Goal: Task Accomplishment & Management: Manage account settings

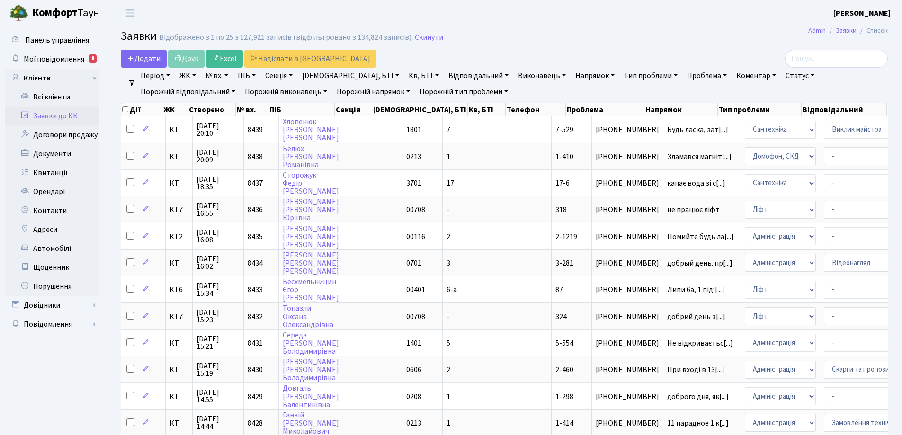
select select "25"
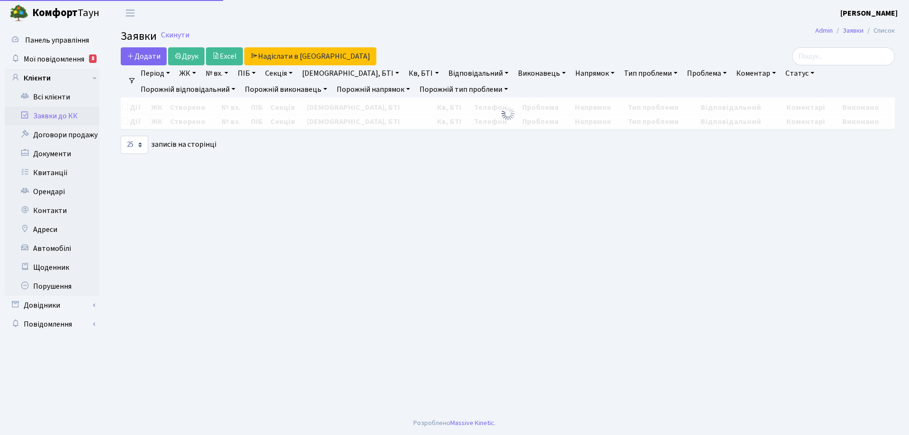
select select "25"
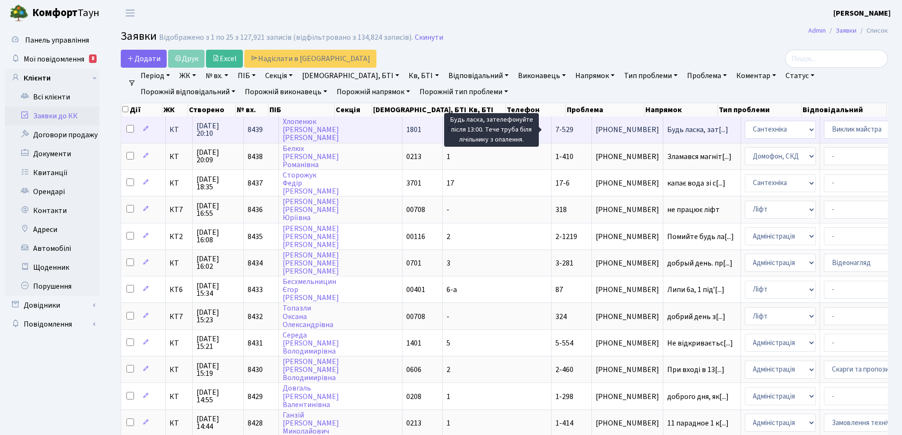
click at [667, 131] on span "Будь ласка, зат[...]" at bounding box center [697, 130] width 61 height 10
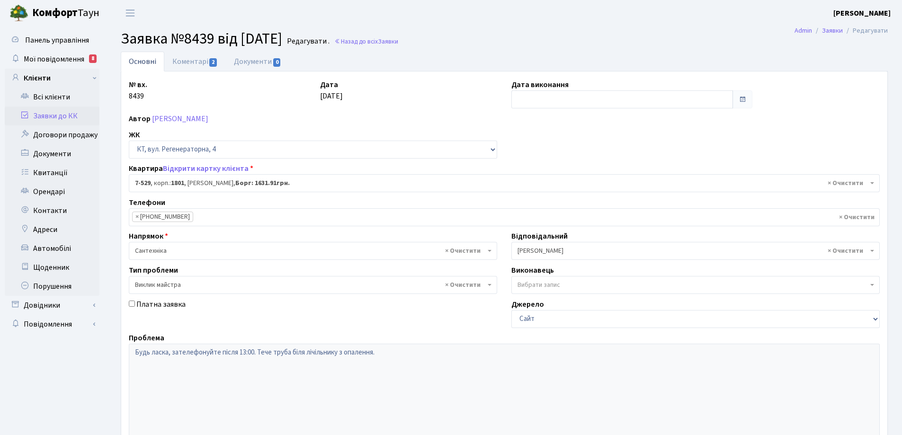
select select "4612"
select select "29"
click at [199, 63] on link "Коментарі 2" at bounding box center [195, 61] width 62 height 19
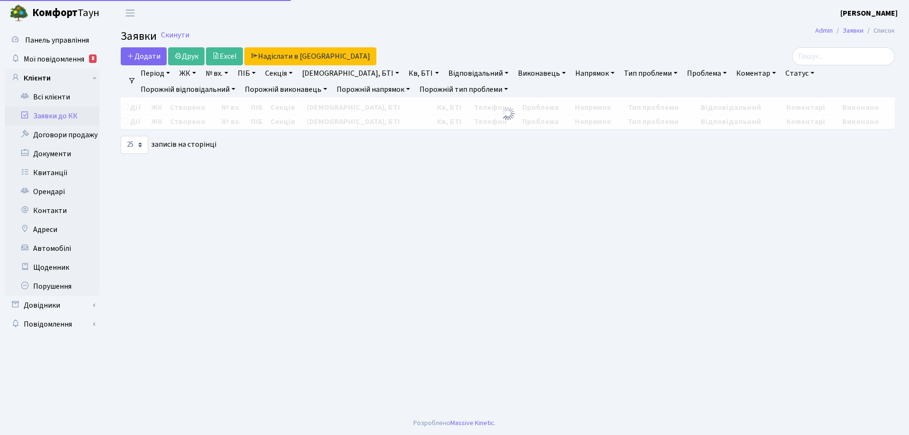
select select "25"
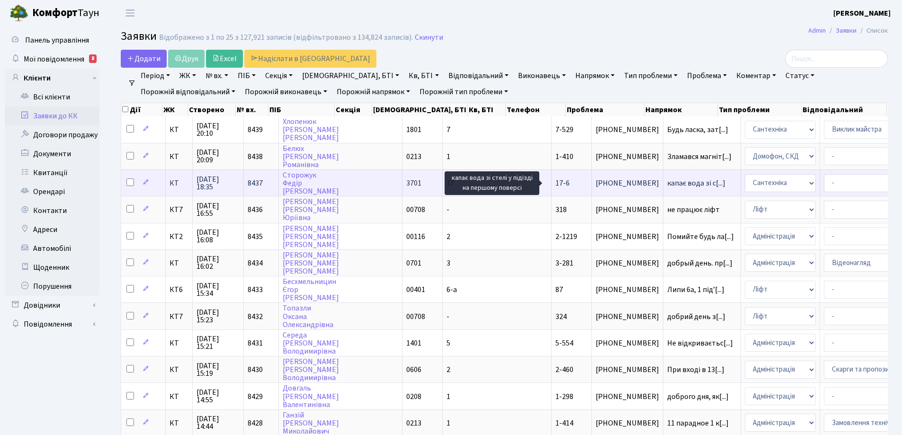
click at [667, 182] on span "капає вода зі с[...]" at bounding box center [696, 183] width 58 height 10
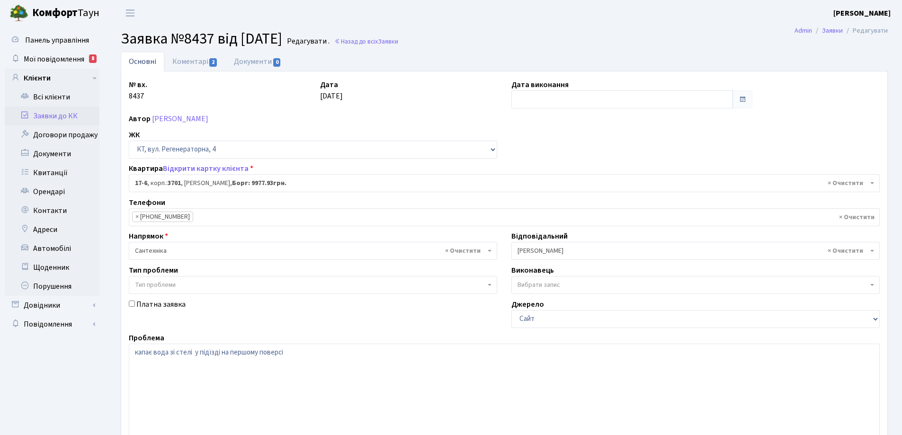
select select "8960"
click at [196, 63] on link "Коментарі 2" at bounding box center [195, 61] width 62 height 19
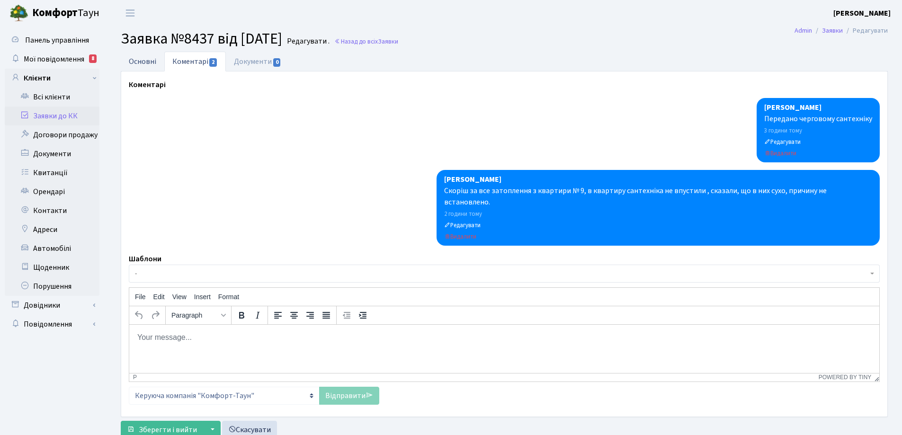
click at [143, 60] on link "Основні" at bounding box center [143, 61] width 44 height 19
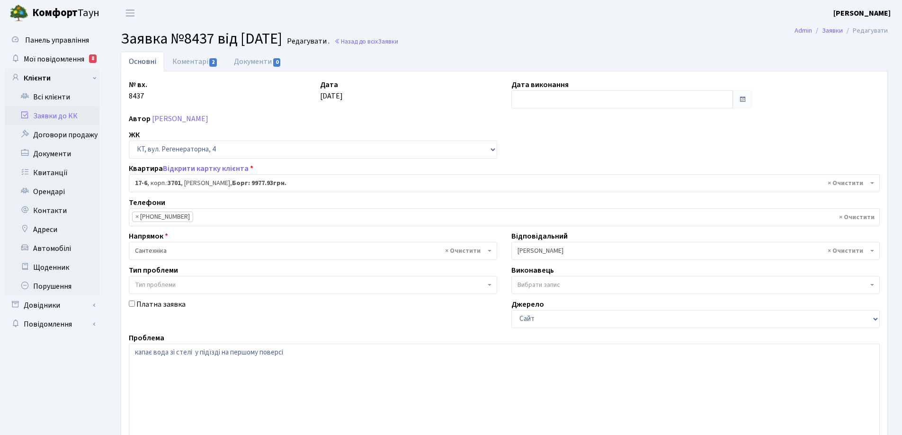
click at [143, 60] on link "Основні" at bounding box center [143, 62] width 44 height 20
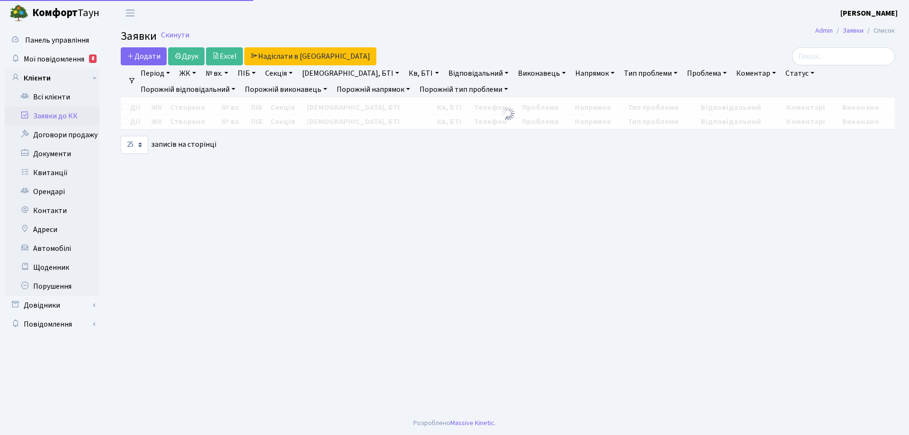
select select "25"
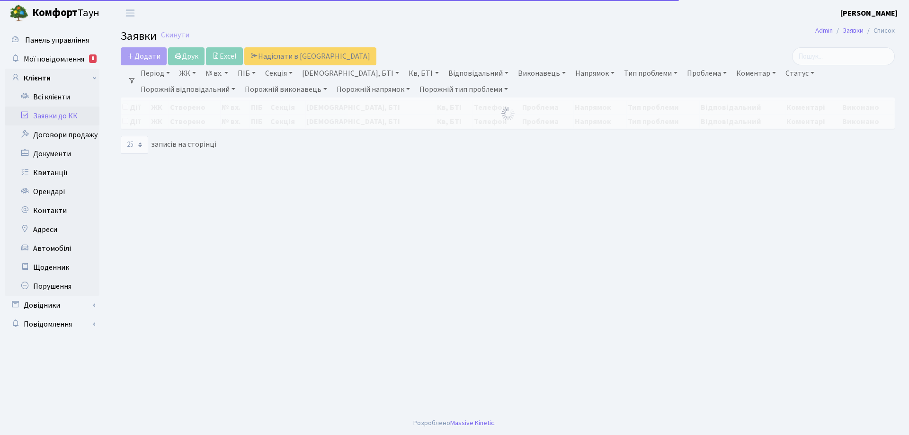
select select "25"
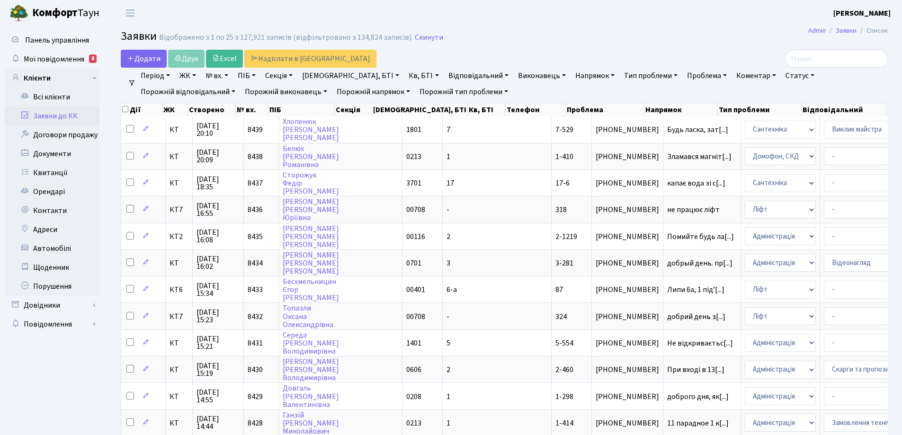
click at [782, 74] on link "Статус" at bounding box center [800, 76] width 36 height 16
click at [782, 134] on link "Не виконано" at bounding box center [819, 133] width 75 height 15
click at [572, 74] on link "Напрямок" at bounding box center [595, 76] width 47 height 16
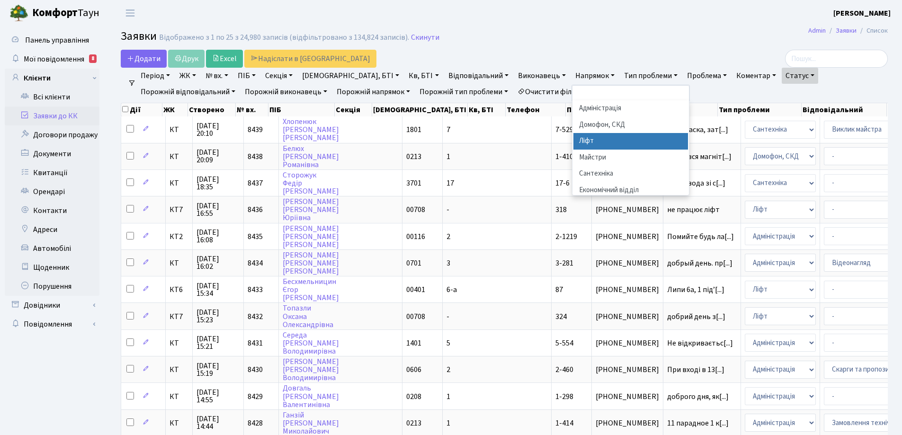
click at [574, 140] on li "Ліфт" at bounding box center [631, 141] width 115 height 17
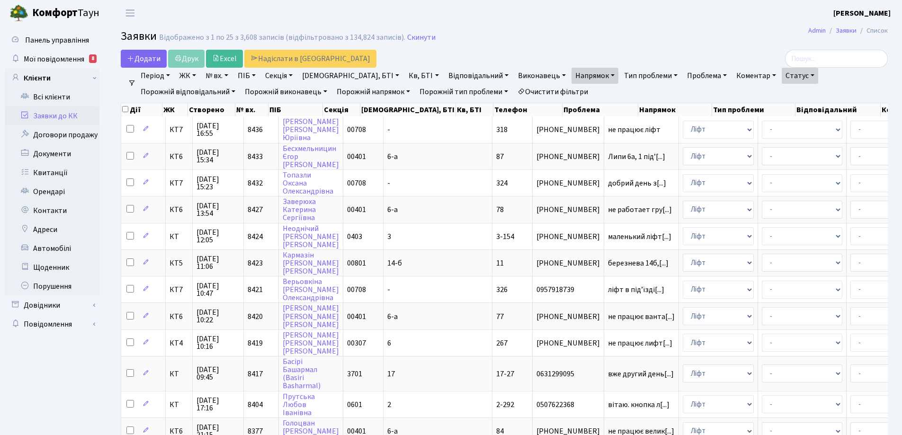
click at [168, 75] on link "Період" at bounding box center [155, 76] width 37 height 16
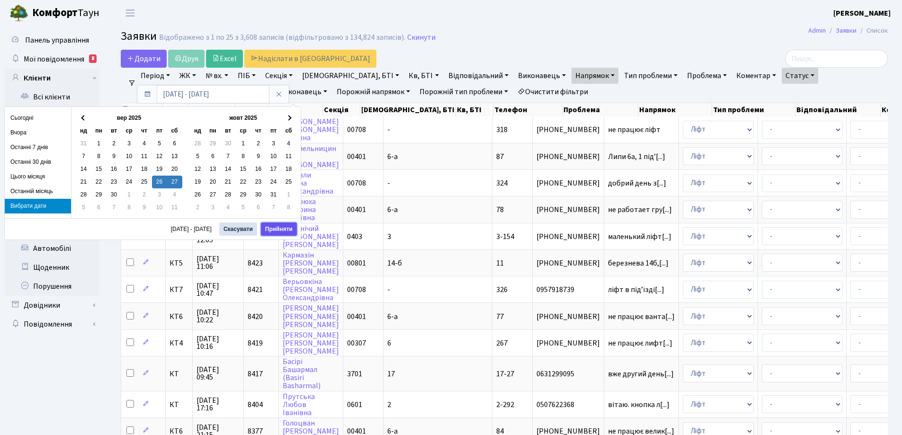
click at [280, 227] on button "Прийняти" at bounding box center [279, 229] width 36 height 13
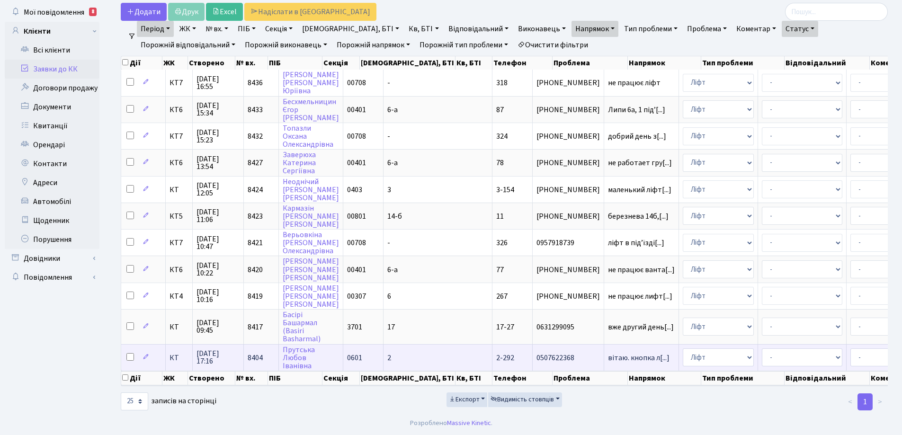
scroll to position [54, 0]
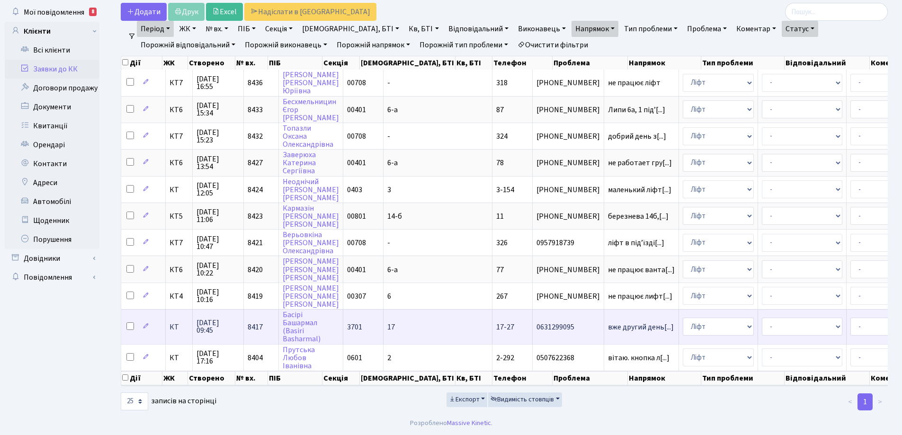
click at [496, 322] on span "17-27" at bounding box center [505, 327] width 18 height 10
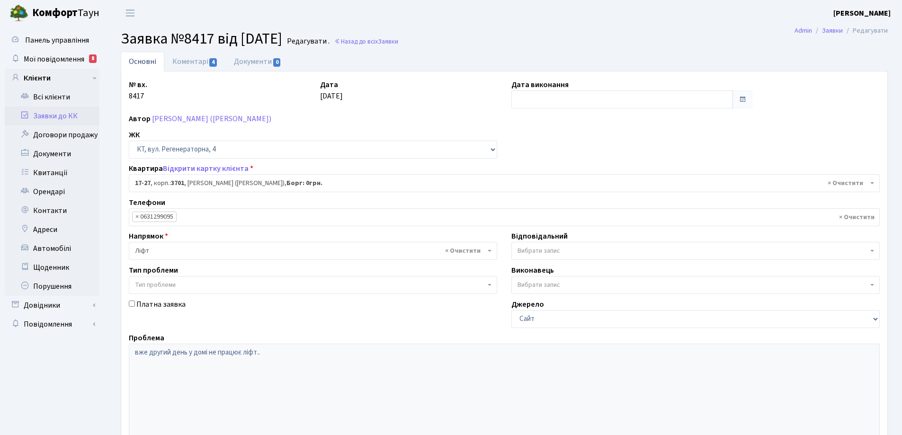
select select "8981"
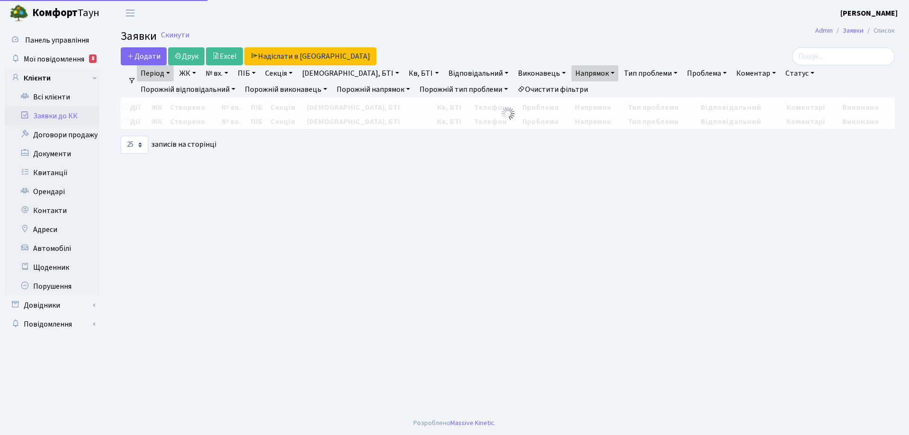
select select "25"
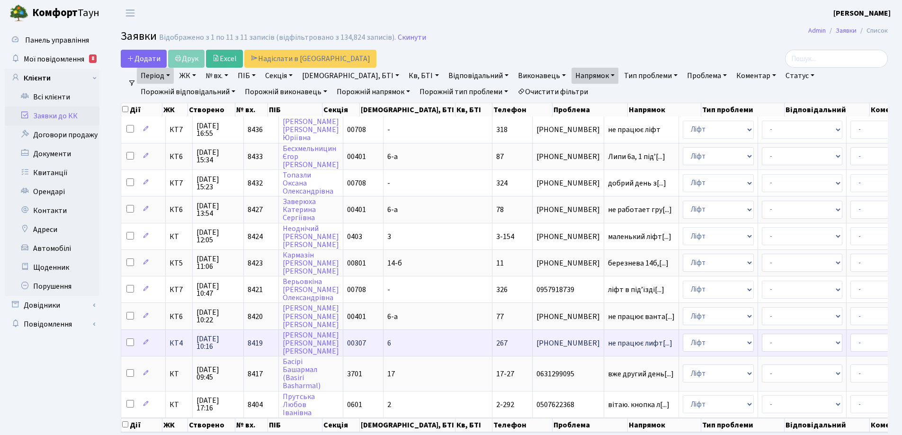
click at [537, 344] on span "[PHONE_NUMBER]" at bounding box center [568, 344] width 63 height 8
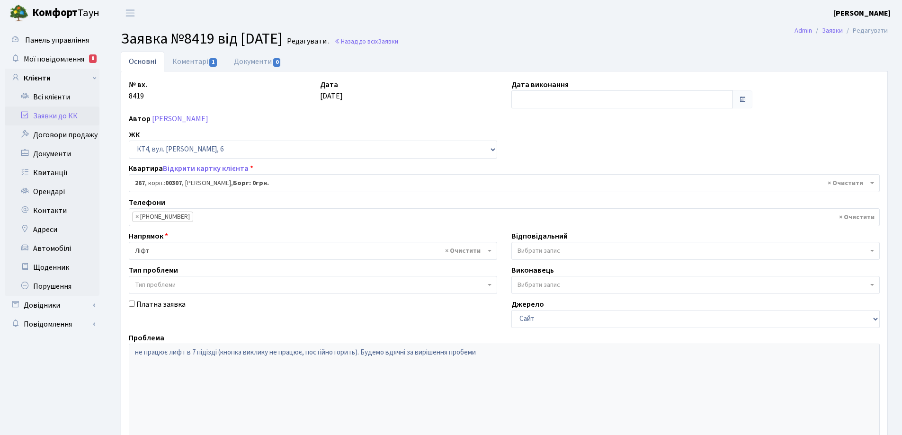
select select "16981"
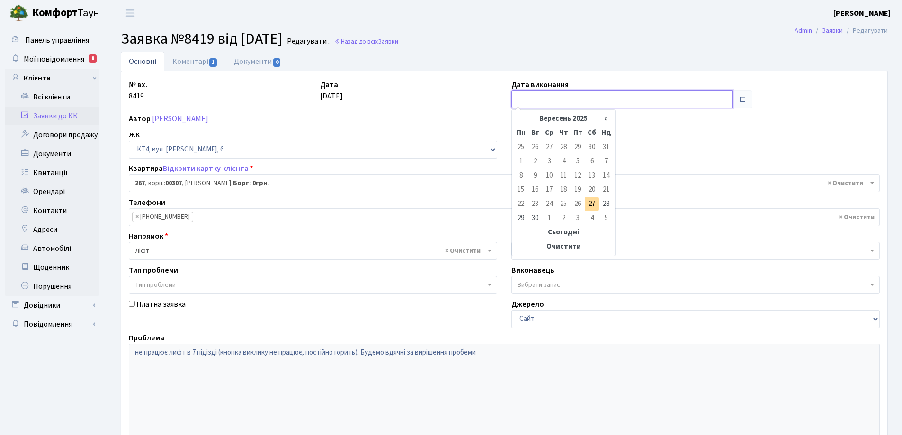
click at [527, 100] on input "text" at bounding box center [622, 99] width 222 height 18
click at [594, 206] on td "27" at bounding box center [592, 204] width 14 height 14
type input "[DATE]"
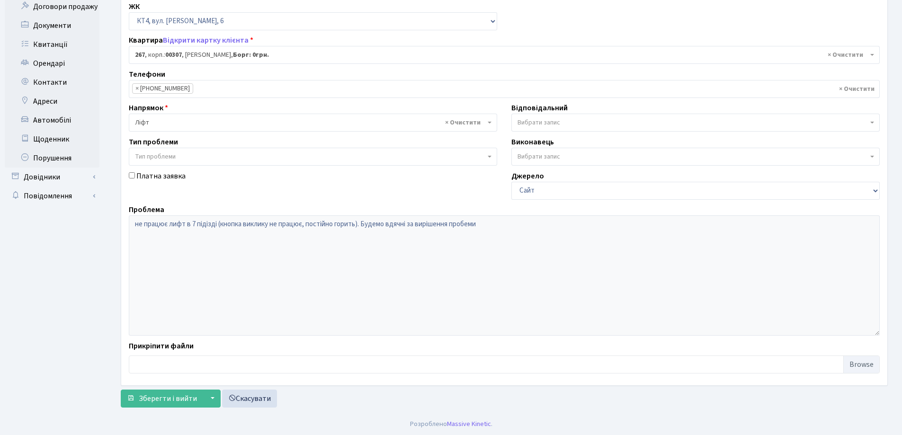
scroll to position [129, 0]
click at [183, 398] on span "Зберегти і вийти" at bounding box center [168, 398] width 58 height 10
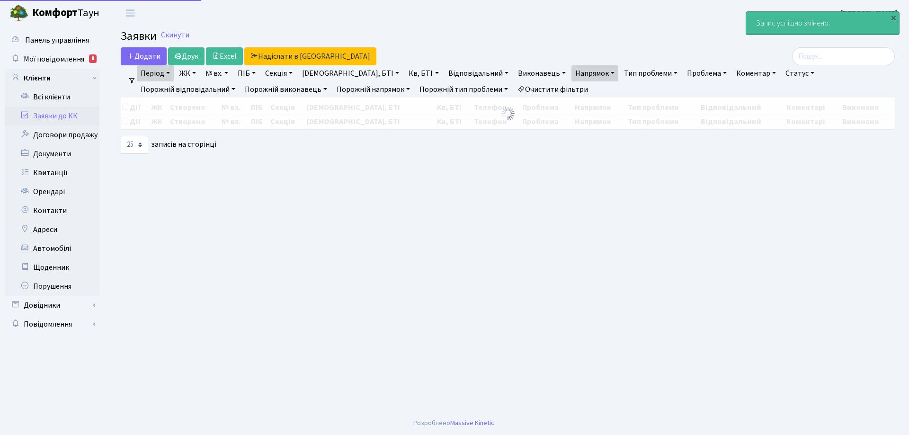
select select "25"
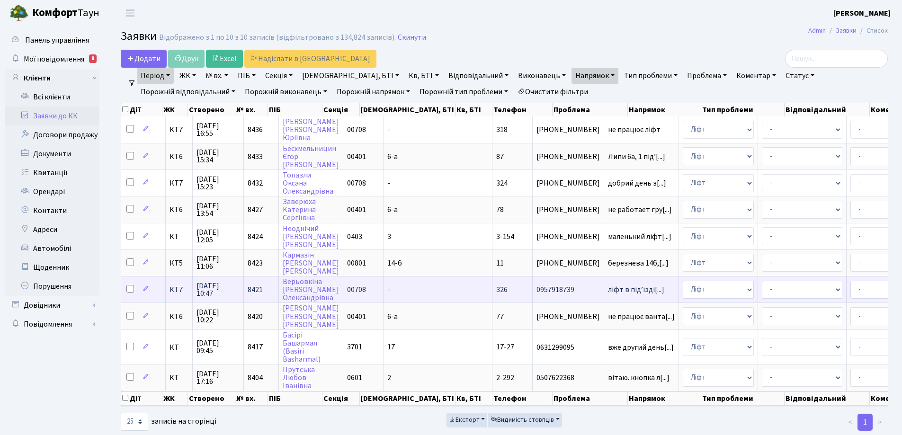
click at [496, 292] on span "326" at bounding box center [501, 290] width 11 height 10
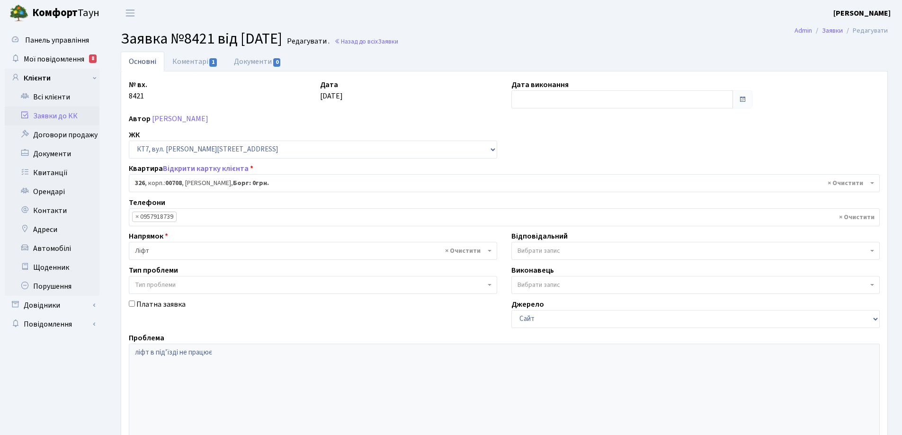
select select "18804"
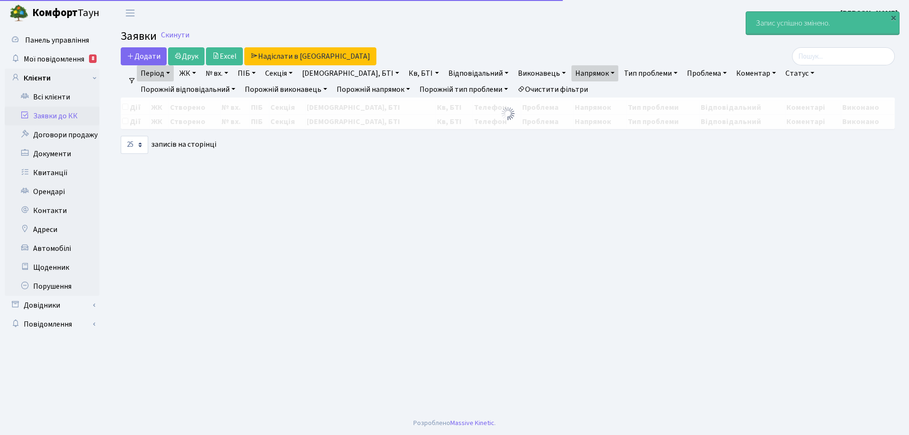
select select "25"
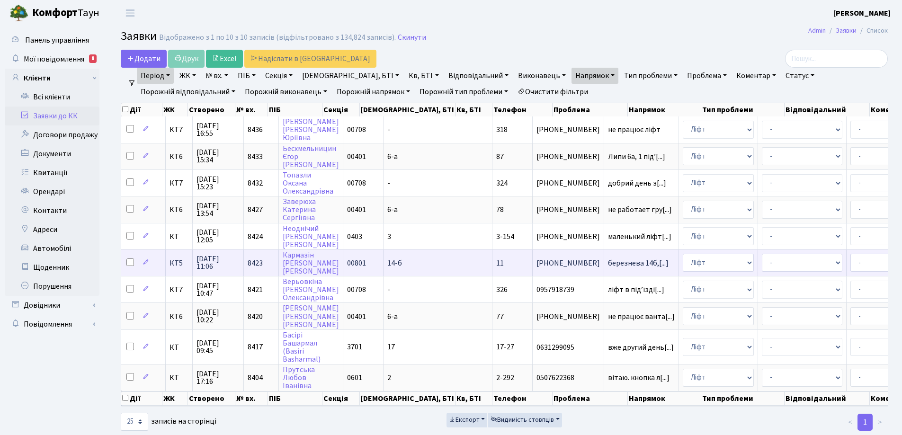
click at [391, 266] on span "14-б" at bounding box center [394, 263] width 15 height 10
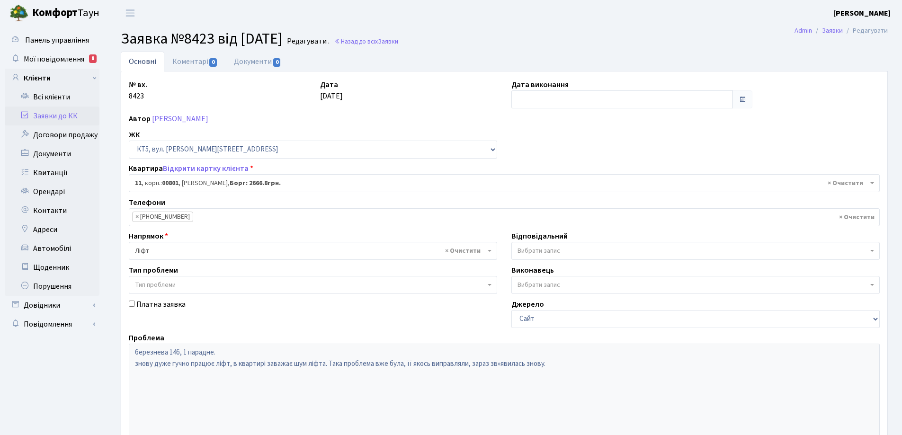
select select "17541"
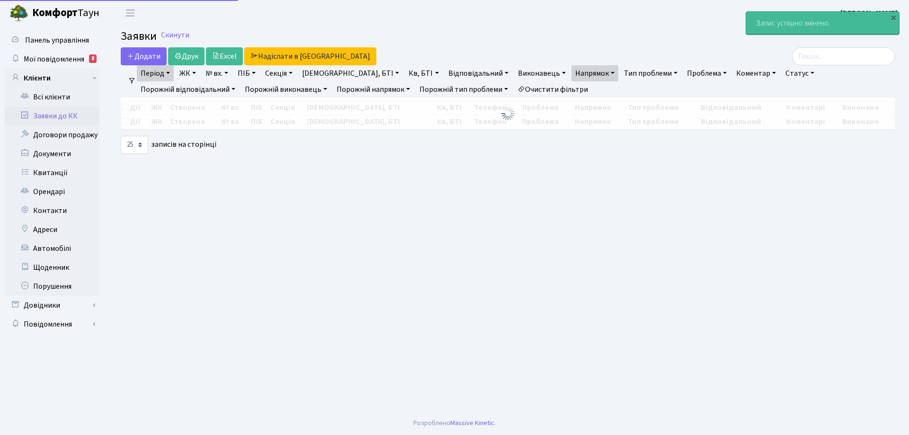
select select "25"
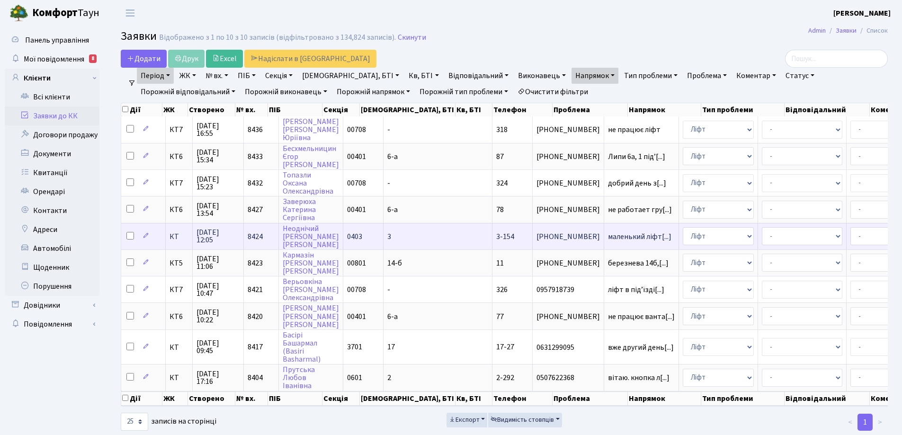
click at [496, 237] on span "3-154" at bounding box center [505, 237] width 18 height 10
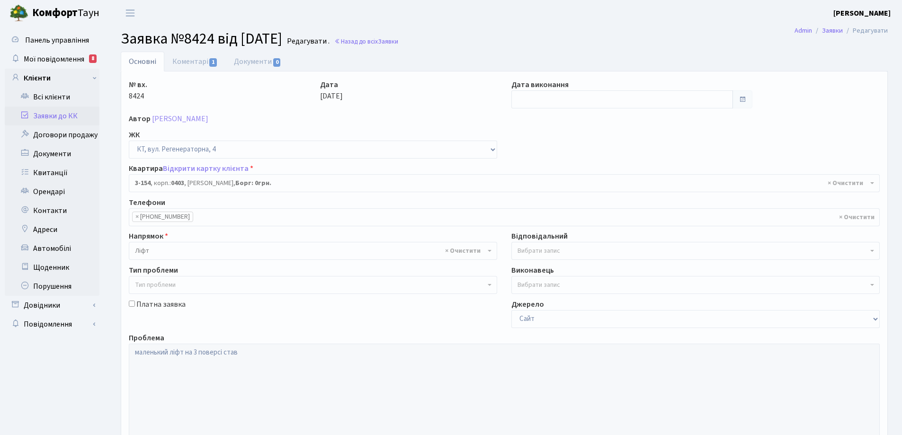
select select "821"
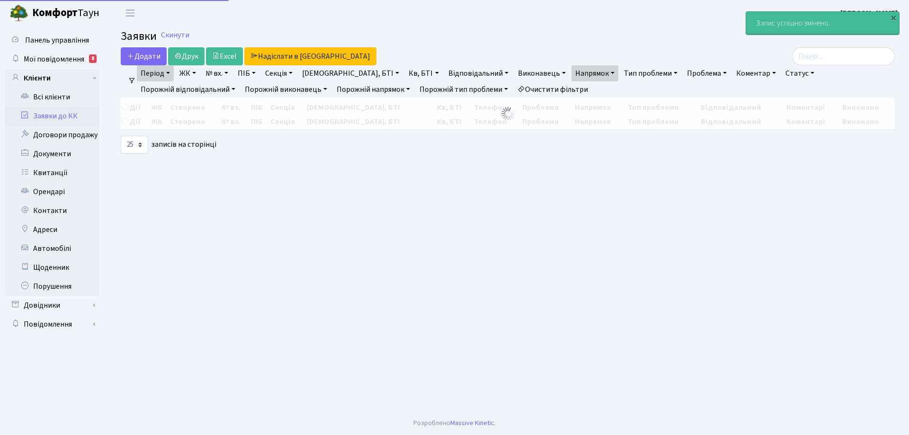
select select "25"
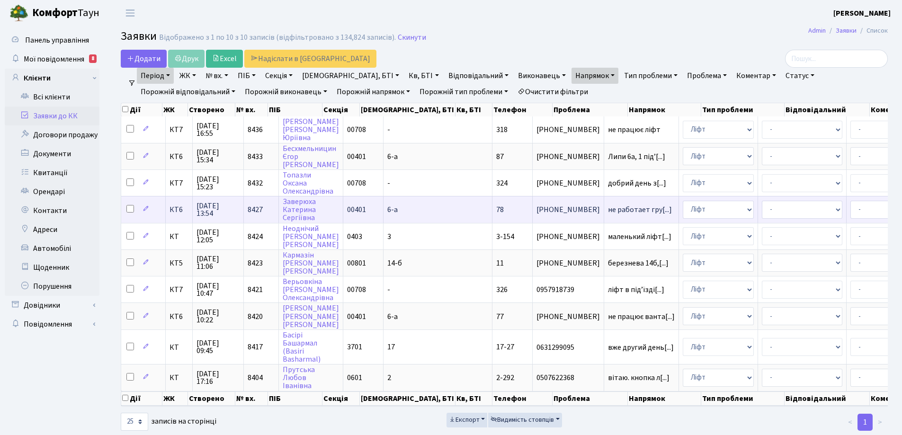
click at [391, 209] on td "6-а" at bounding box center [438, 209] width 109 height 27
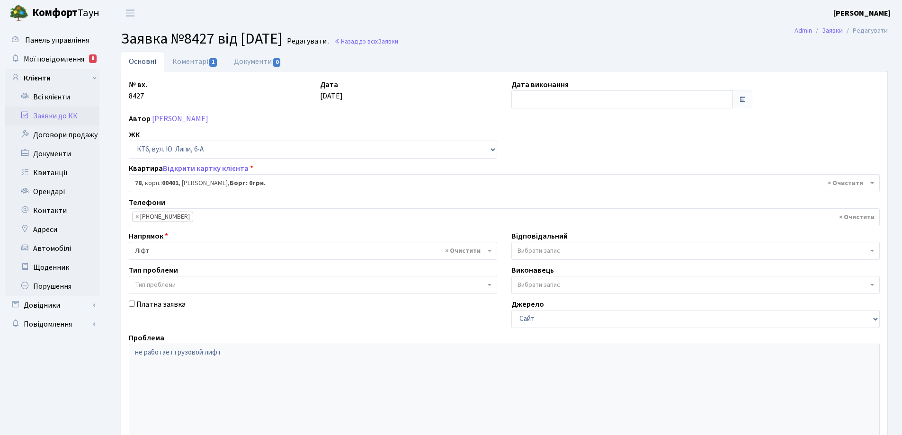
select select "17170"
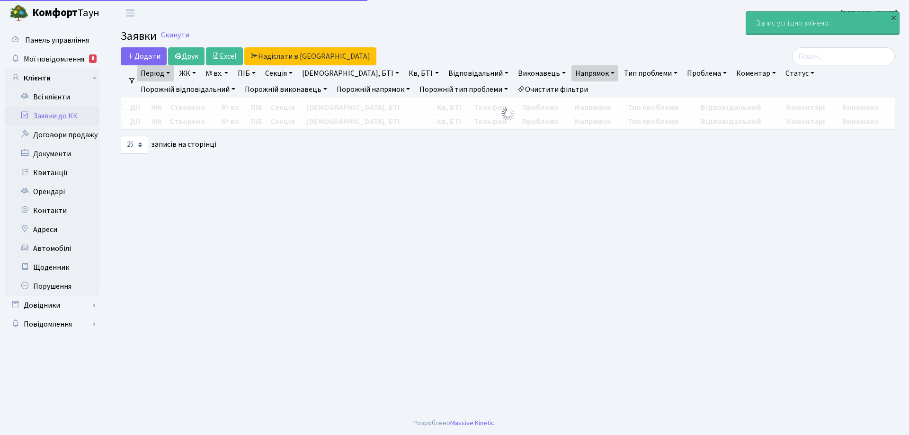
select select "25"
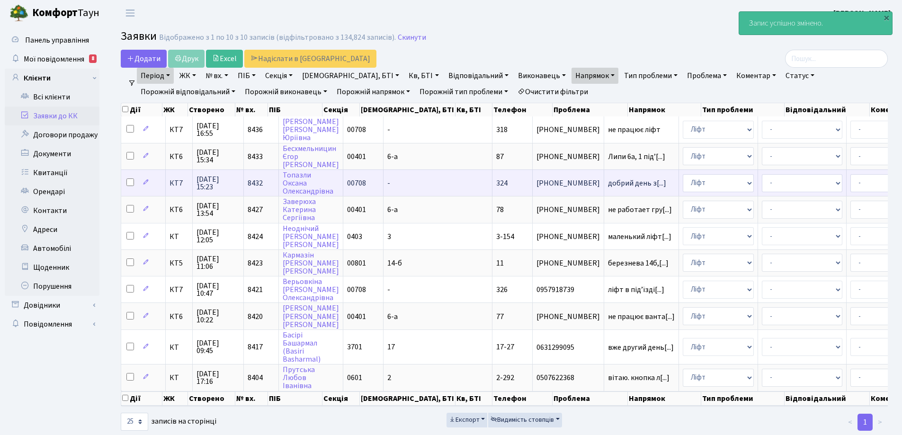
click at [260, 179] on span "8432" at bounding box center [255, 183] width 15 height 10
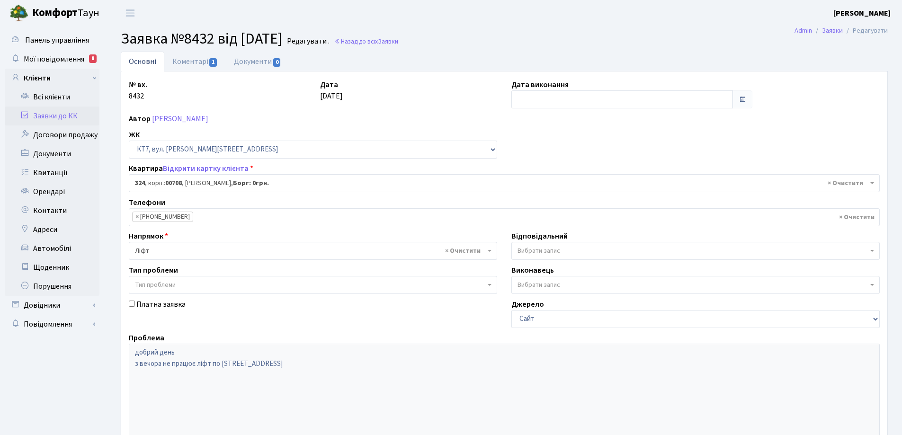
select select "18802"
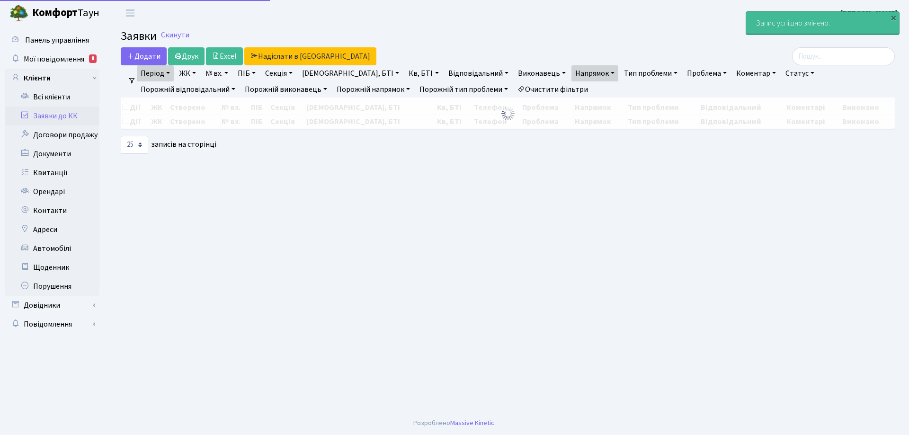
select select "25"
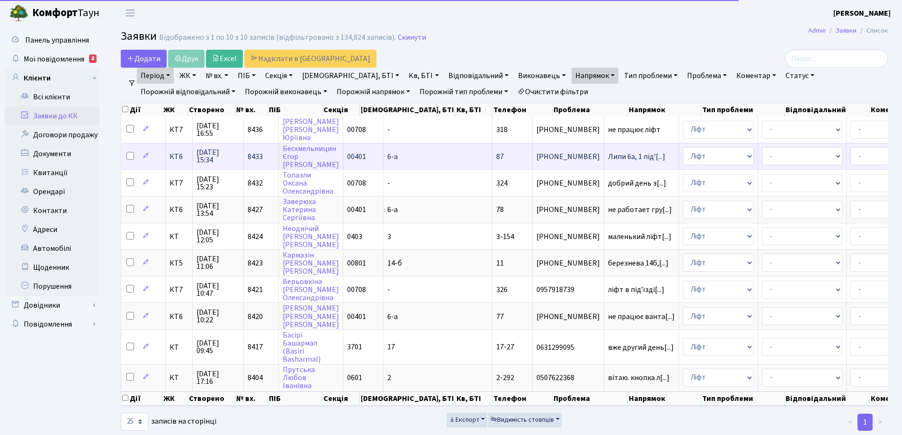
click at [389, 158] on span "6-а" at bounding box center [392, 157] width 10 height 10
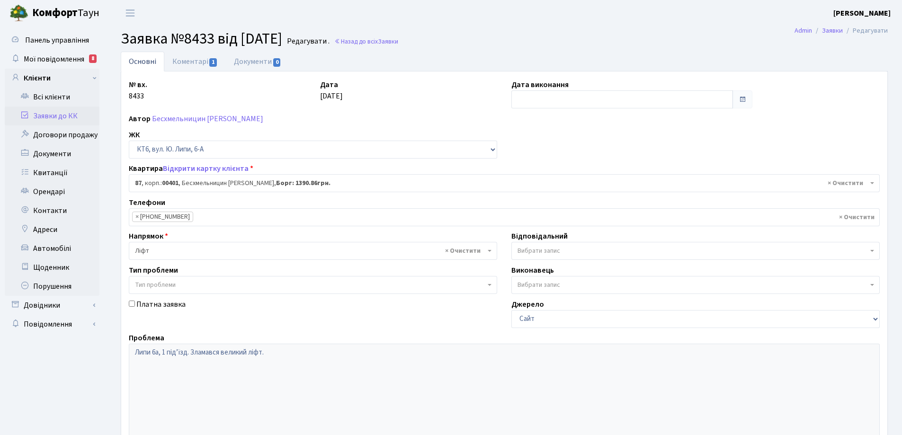
select select "17179"
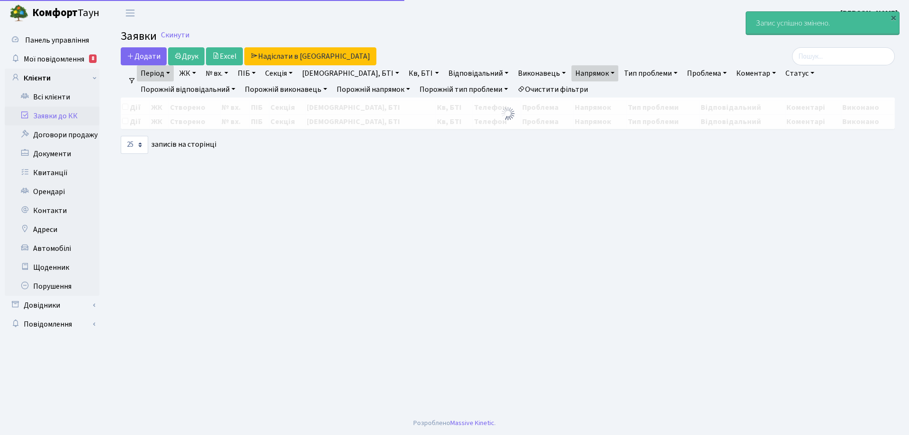
select select "25"
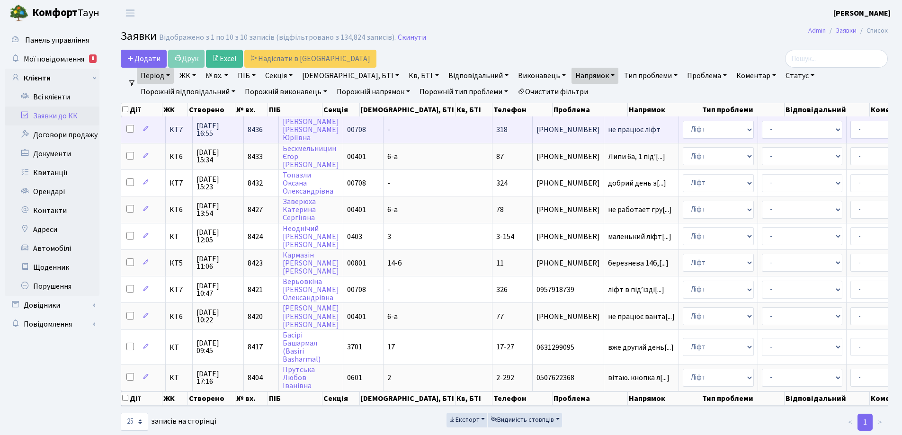
click at [608, 128] on span "не працює ліфт" at bounding box center [641, 130] width 67 height 8
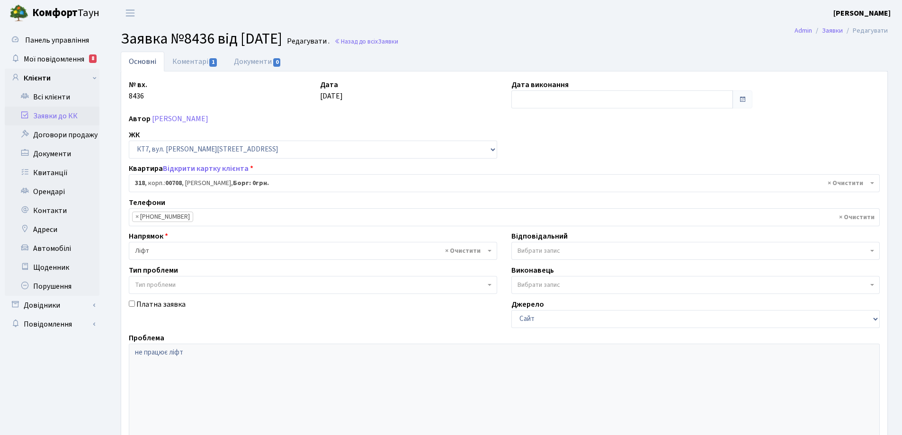
select select "18796"
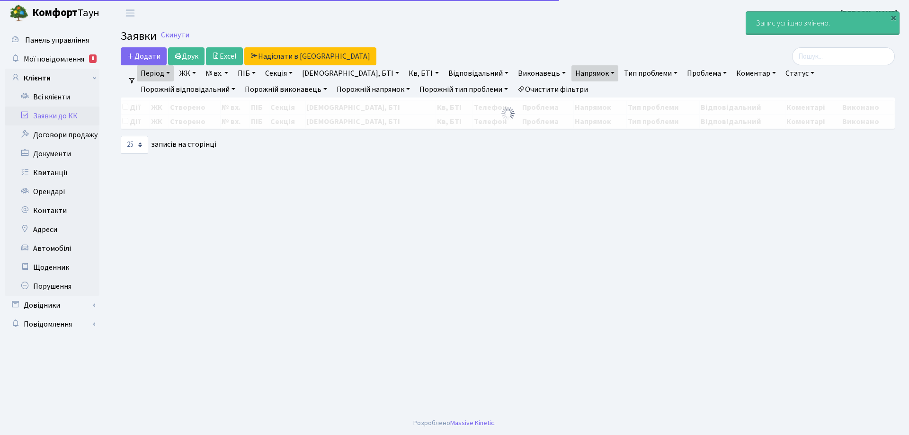
select select "25"
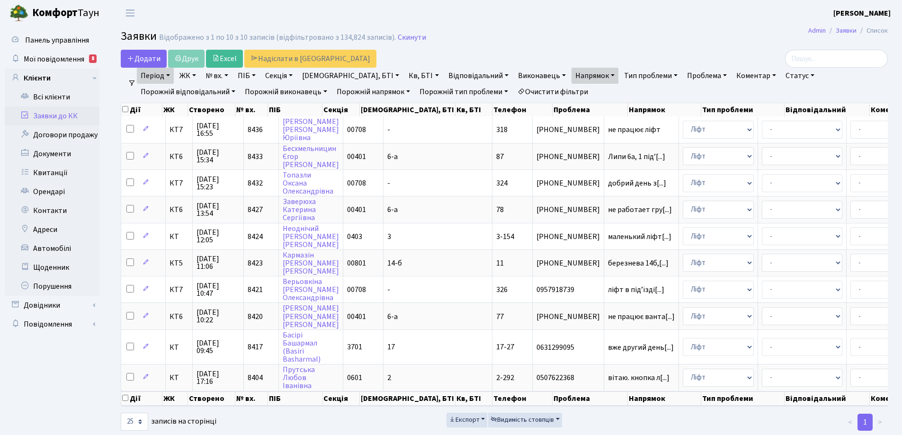
click at [514, 94] on link "Очистити фільтри" at bounding box center [553, 92] width 78 height 16
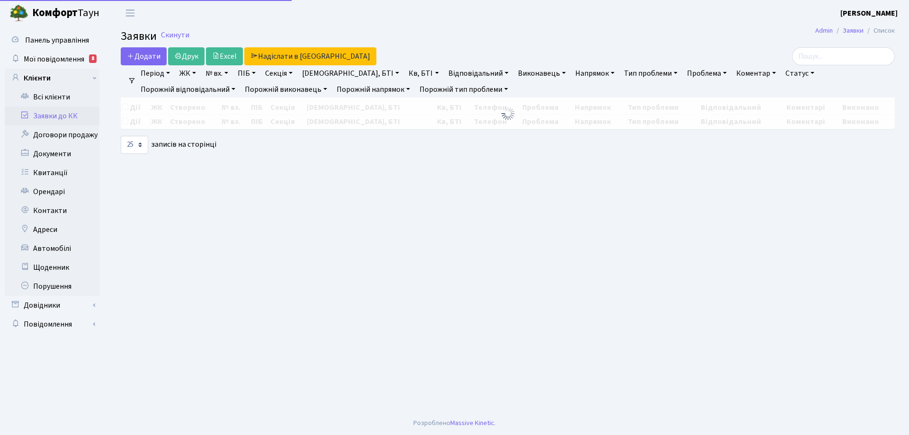
select select "25"
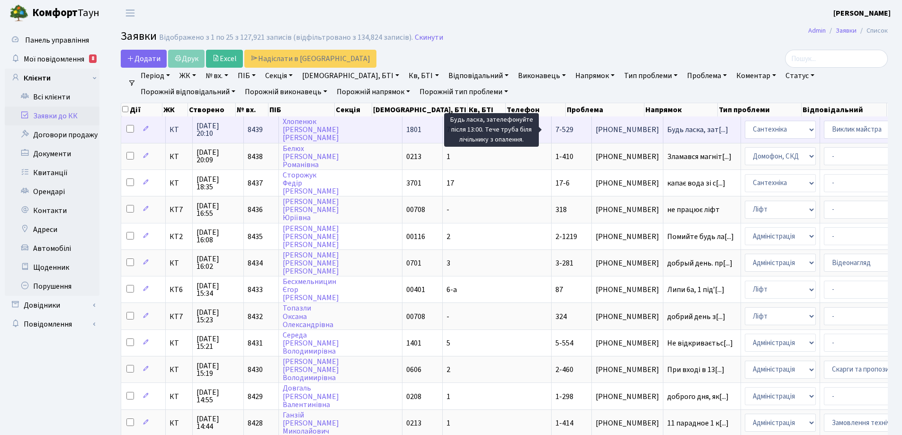
click at [667, 129] on span "Будь ласка, зат[...]" at bounding box center [697, 130] width 61 height 10
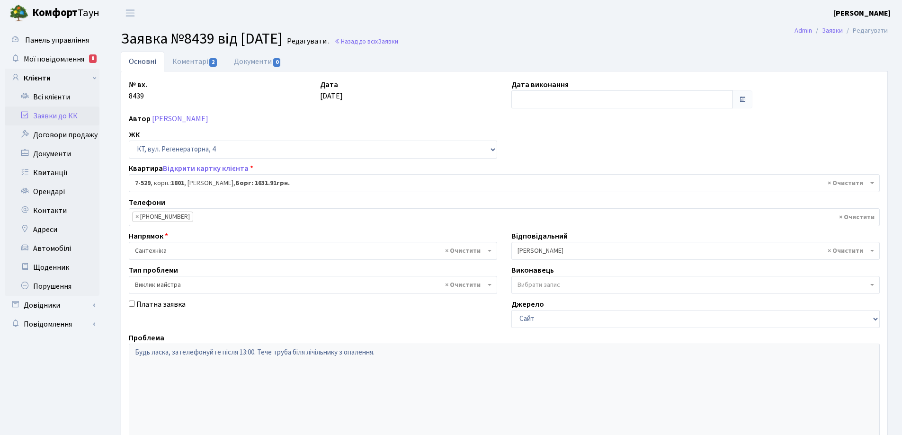
select select "4612"
select select "29"
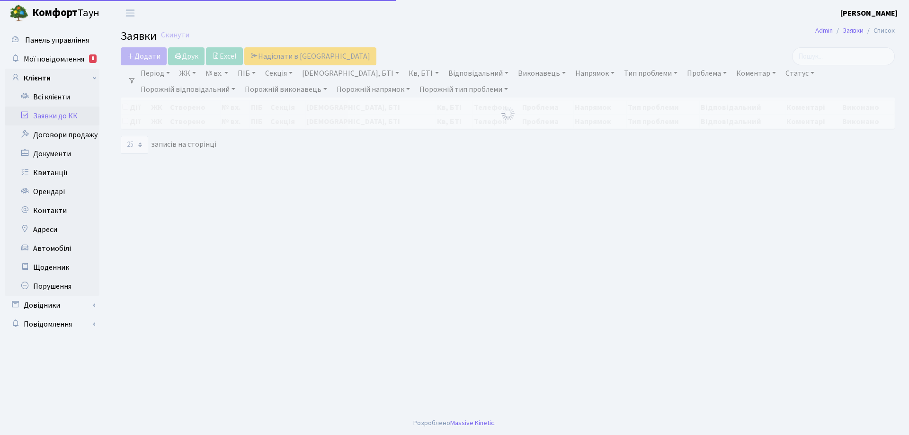
select select "25"
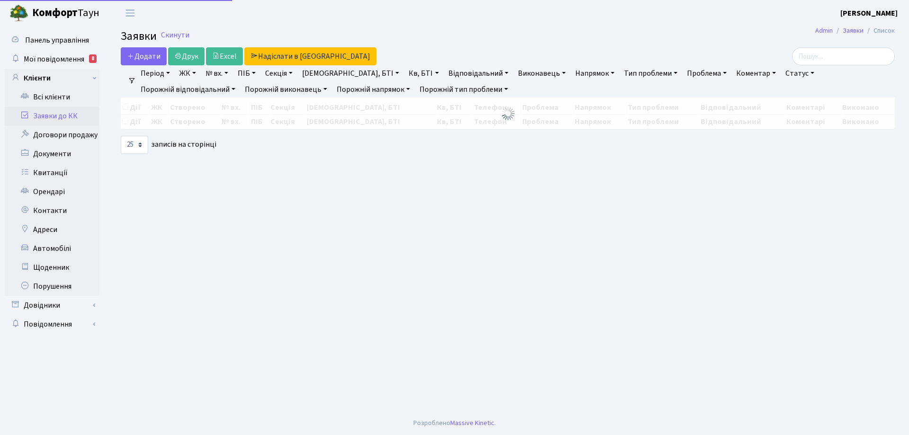
select select "25"
